Goal: Task Accomplishment & Management: Manage account settings

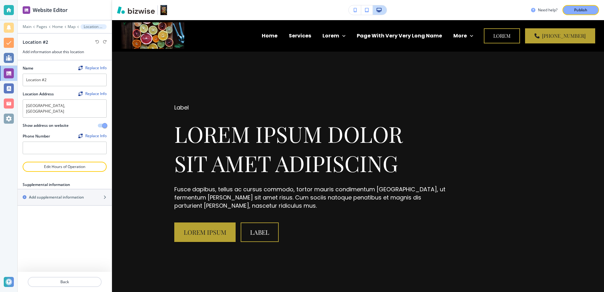
scroll to position [13052, 0]
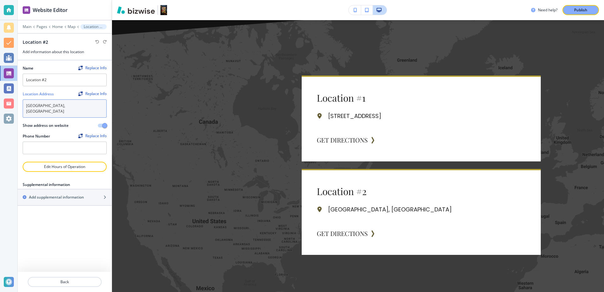
click at [86, 107] on textarea "[GEOGRAPHIC_DATA], [GEOGRAPHIC_DATA]" at bounding box center [65, 108] width 84 height 18
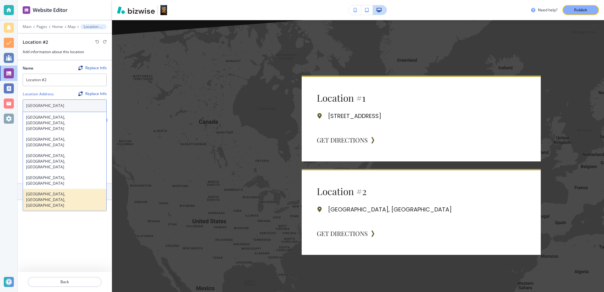
click at [62, 191] on h4 "[GEOGRAPHIC_DATA], [GEOGRAPHIC_DATA], [GEOGRAPHIC_DATA]" at bounding box center [64, 199] width 77 height 17
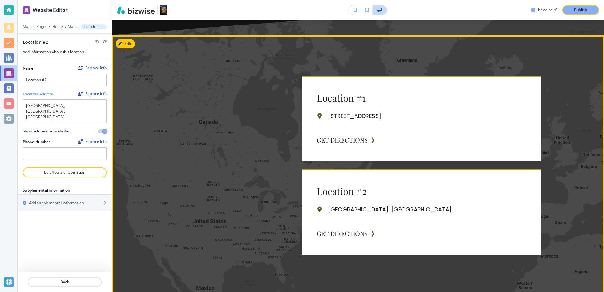
click at [136, 191] on div "Location #1 [STREET_ADDRESS] GET DIRECTIONS Location #2 [GEOGRAPHIC_DATA], [GEO…" at bounding box center [358, 165] width 492 height 260
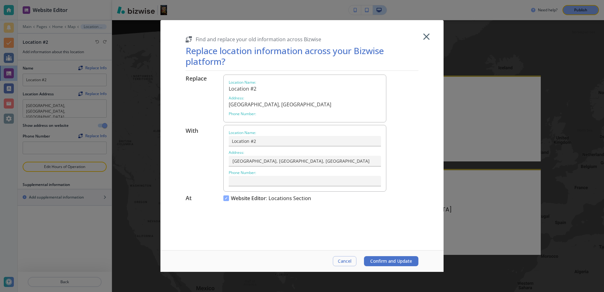
click at [405, 263] on span "Confirm and Update" at bounding box center [391, 260] width 42 height 5
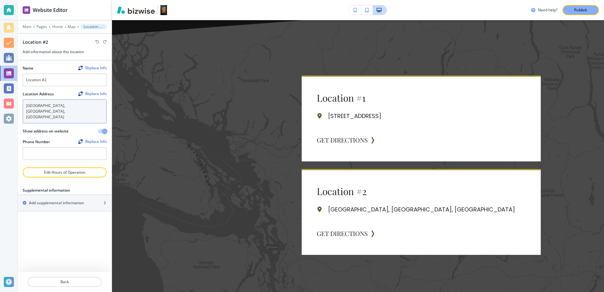
click at [67, 106] on textarea "[GEOGRAPHIC_DATA], [GEOGRAPHIC_DATA], [GEOGRAPHIC_DATA]" at bounding box center [65, 111] width 84 height 24
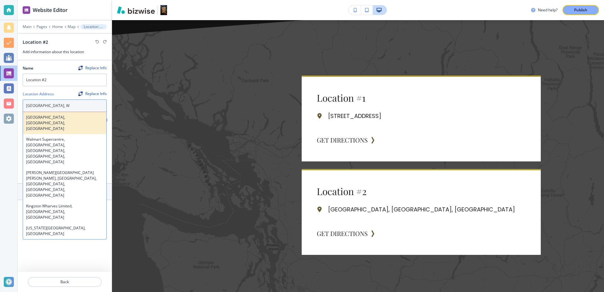
click at [56, 119] on h4 "[GEOGRAPHIC_DATA], [GEOGRAPHIC_DATA], [GEOGRAPHIC_DATA]" at bounding box center [64, 122] width 77 height 17
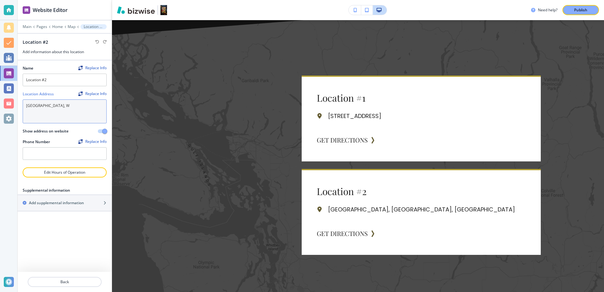
click at [68, 109] on textarea "[GEOGRAPHIC_DATA], [GEOGRAPHIC_DATA], [GEOGRAPHIC_DATA]" at bounding box center [65, 111] width 84 height 24
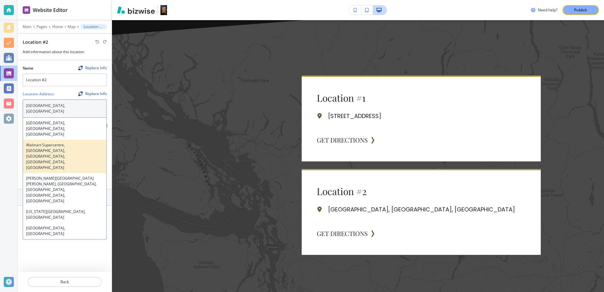
click at [56, 142] on h4 "Walmart Supercentre, [GEOGRAPHIC_DATA], [GEOGRAPHIC_DATA], [GEOGRAPHIC_DATA], […" at bounding box center [64, 156] width 77 height 28
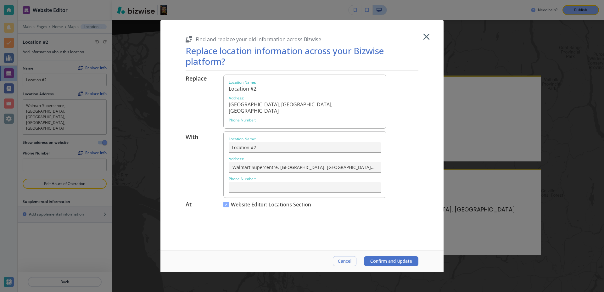
click at [387, 261] on span "Confirm and Update" at bounding box center [391, 260] width 42 height 5
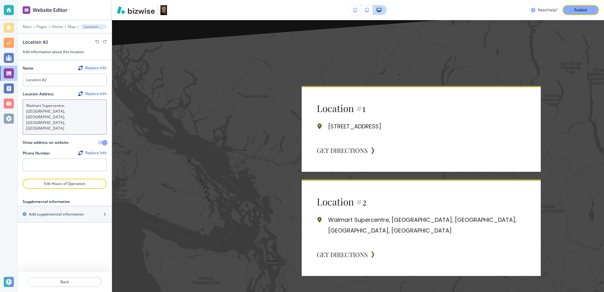
click at [67, 103] on textarea "Walmart Supercentre, [GEOGRAPHIC_DATA], [GEOGRAPHIC_DATA], [GEOGRAPHIC_DATA], […" at bounding box center [65, 116] width 84 height 35
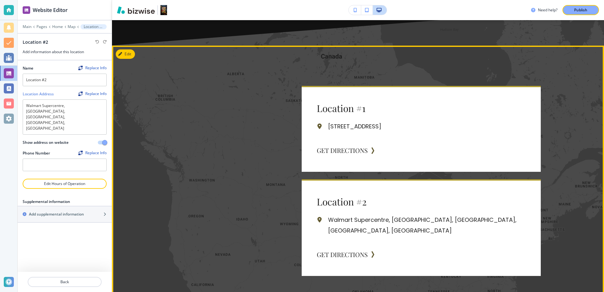
click at [207, 180] on div at bounding box center [230, 181] width 112 height 190
click at [222, 140] on div at bounding box center [230, 181] width 112 height 190
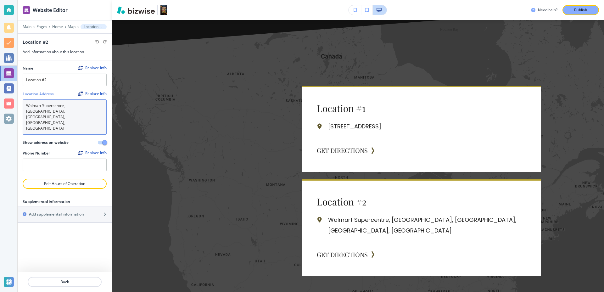
drag, startPoint x: 76, startPoint y: 113, endPoint x: 22, endPoint y: 99, distance: 55.4
click at [23, 99] on div "Walmart Supercentre, [GEOGRAPHIC_DATA], [GEOGRAPHIC_DATA], [GEOGRAPHIC_DATA], […" at bounding box center [65, 116] width 84 height 35
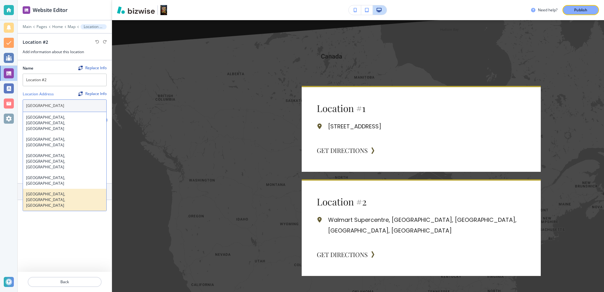
click at [63, 191] on h4 "[GEOGRAPHIC_DATA], [GEOGRAPHIC_DATA], [GEOGRAPHIC_DATA]" at bounding box center [64, 199] width 77 height 17
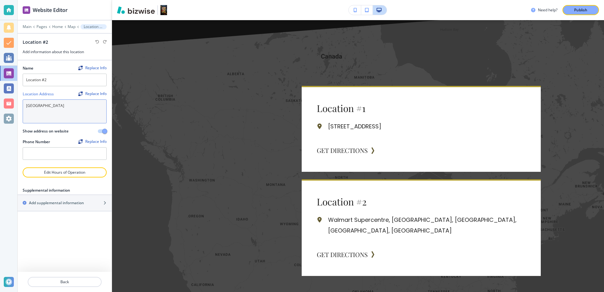
type textarea "[GEOGRAPHIC_DATA], [GEOGRAPHIC_DATA], [GEOGRAPHIC_DATA]"
click at [87, 251] on div "Name Replace Info Location #2 Location Address Replace Info [GEOGRAPHIC_DATA], …" at bounding box center [65, 165] width 94 height 211
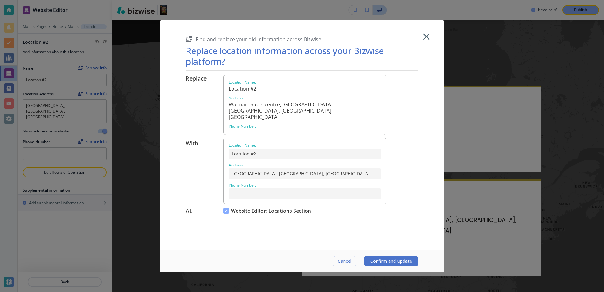
click at [382, 257] on button "Confirm and Update" at bounding box center [391, 261] width 54 height 10
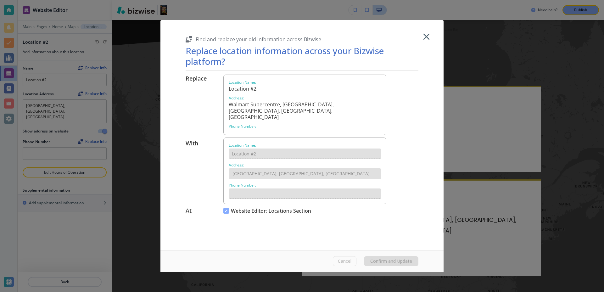
click at [378, 259] on div "Cancel Confirm and Update" at bounding box center [376, 261] width 86 height 10
